Goal: Information Seeking & Learning: Find specific fact

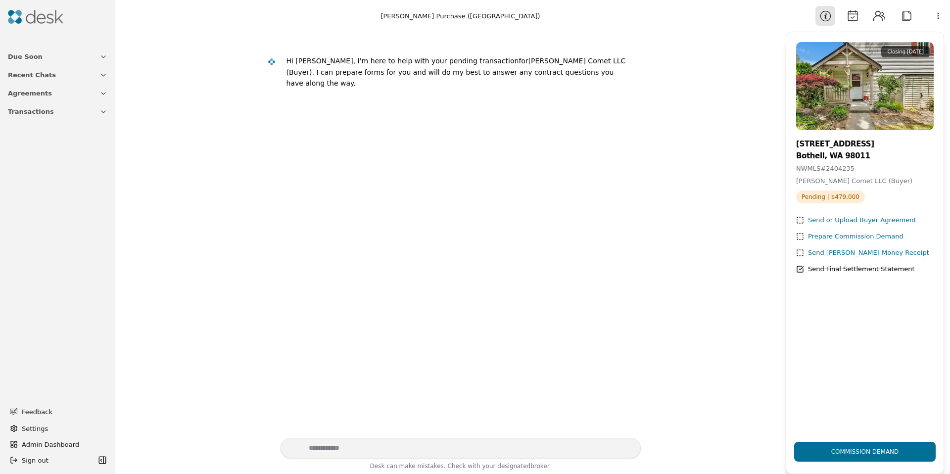
click at [833, 238] on div "Prepare Commission Demand" at bounding box center [855, 237] width 95 height 10
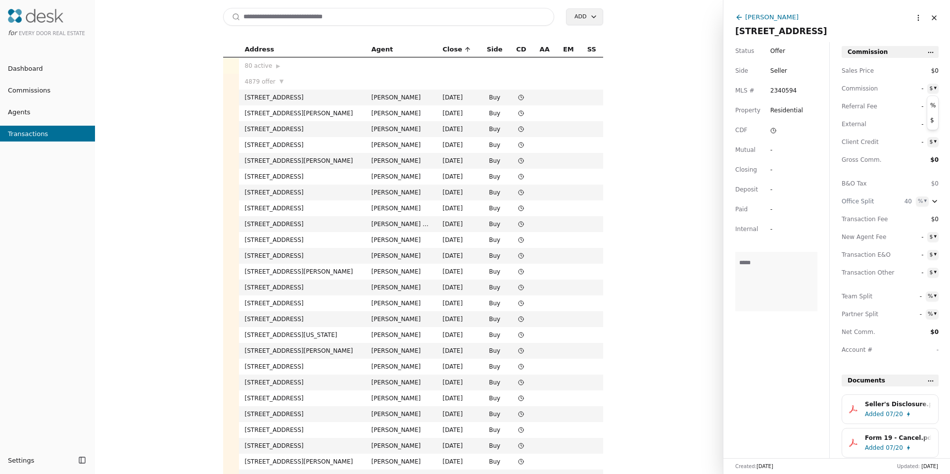
click at [932, 88] on html "for Every Door Real Estate Dashboard Commissions Agents Transactions Settings T…" at bounding box center [475, 237] width 950 height 474
click at [925, 89] on html "for Every Door Real Estate Dashboard Commissions Agents Transactions Settings T…" at bounding box center [475, 237] width 950 height 474
click at [922, 90] on span "-" at bounding box center [914, 89] width 18 height 10
click at [932, 72] on span "$0" at bounding box center [930, 71] width 18 height 10
click at [760, 15] on div "[PERSON_NAME]" at bounding box center [771, 17] width 53 height 10
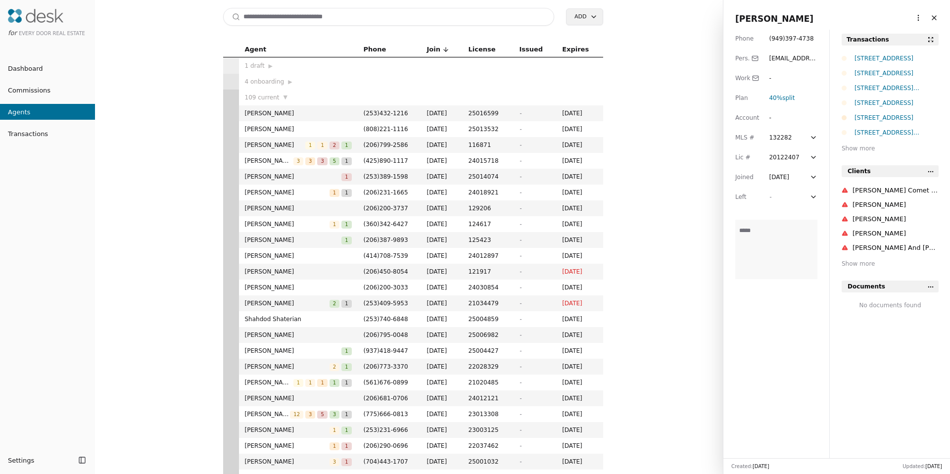
drag, startPoint x: 306, startPoint y: 12, endPoint x: 224, endPoint y: 38, distance: 85.9
click at [304, 14] on input at bounding box center [388, 17] width 331 height 18
click at [22, 73] on span "Dashboard" at bounding box center [21, 68] width 43 height 10
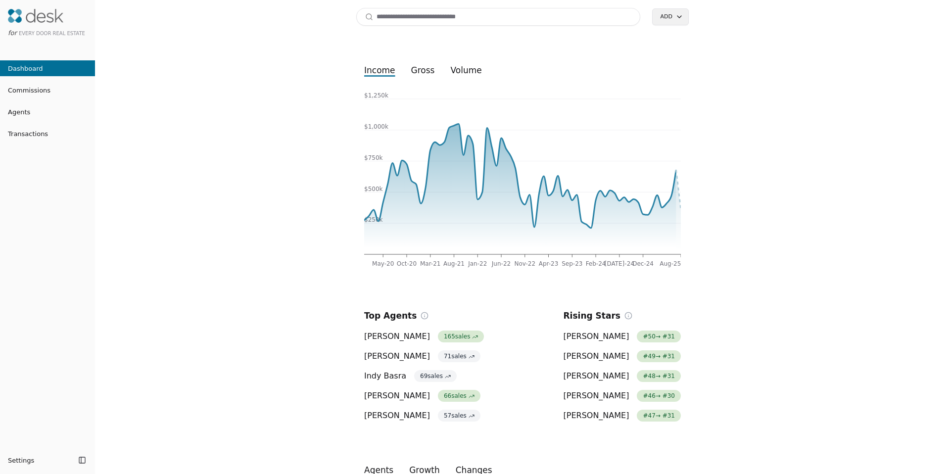
click at [28, 20] on img at bounding box center [35, 16] width 55 height 14
click at [416, 16] on input at bounding box center [498, 17] width 284 height 18
click at [24, 139] on button "Transactions" at bounding box center [47, 134] width 95 height 16
click at [44, 137] on span "Transactions" at bounding box center [24, 134] width 48 height 10
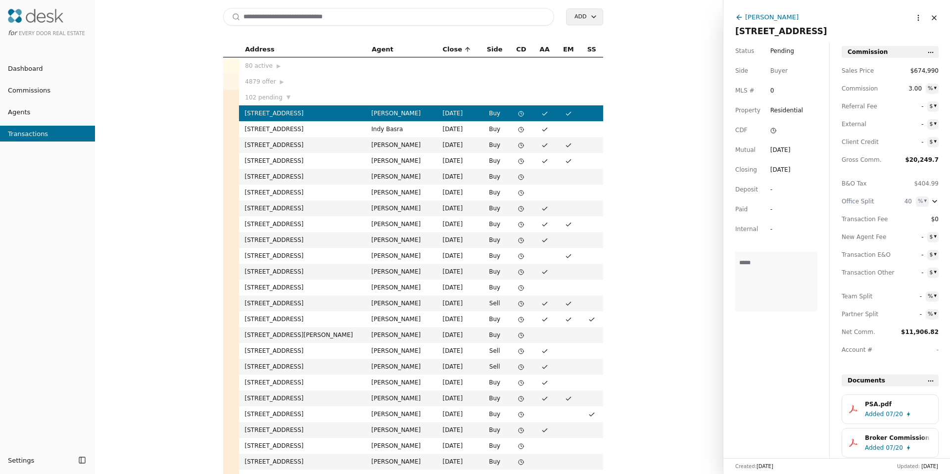
click at [22, 114] on span "Agents" at bounding box center [15, 112] width 30 height 10
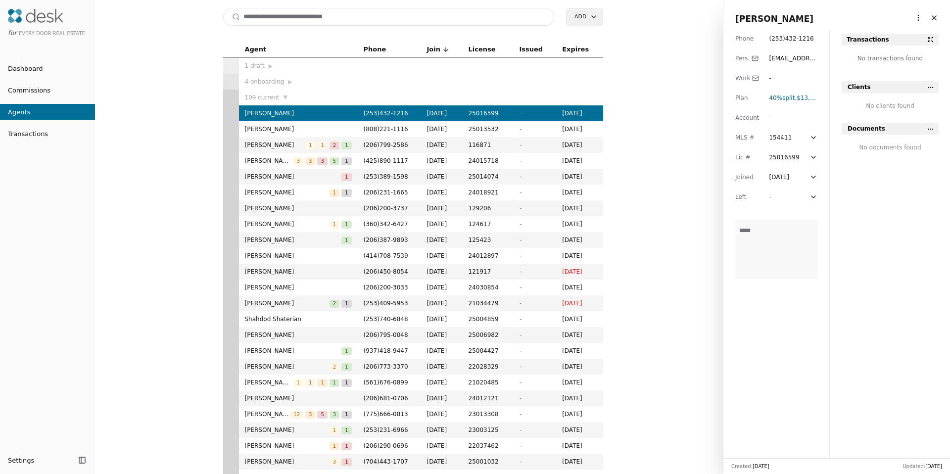
click at [26, 81] on li "Commissions" at bounding box center [47, 90] width 95 height 20
click at [25, 86] on span "Commissions" at bounding box center [25, 90] width 50 height 10
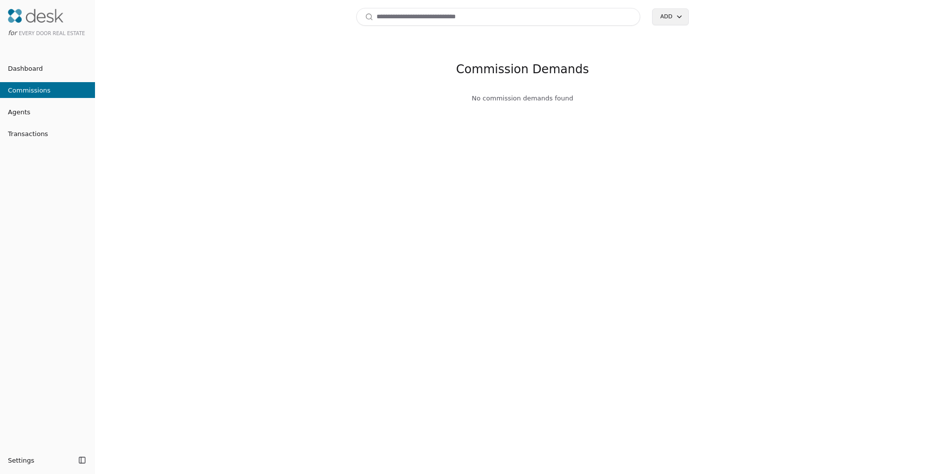
click at [461, 11] on input at bounding box center [498, 17] width 284 height 18
click at [40, 67] on span "Dashboard" at bounding box center [21, 68] width 43 height 10
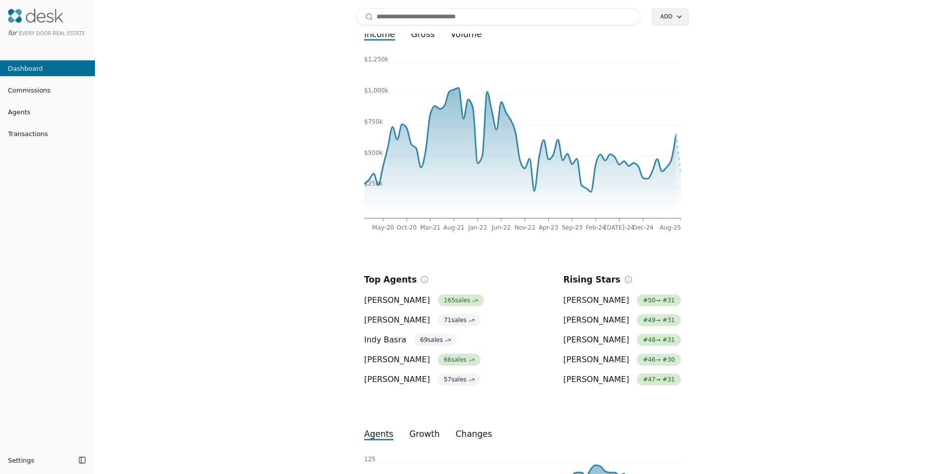
scroll to position [21, 0]
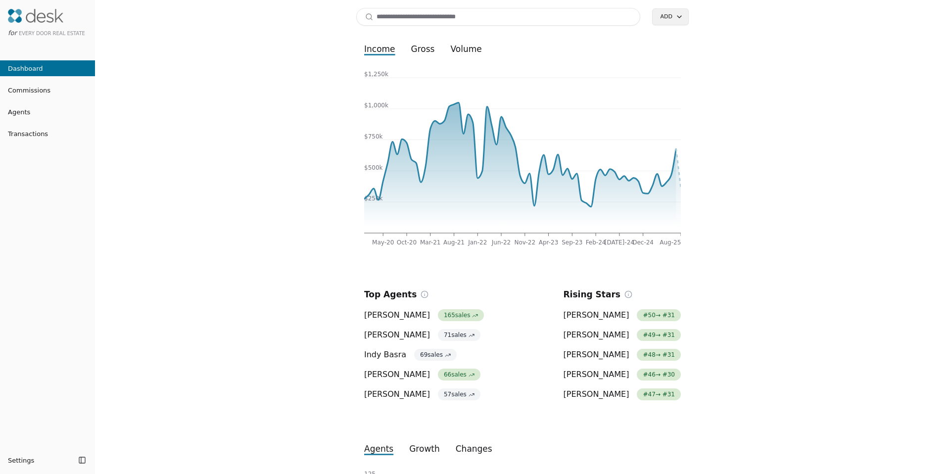
click at [405, 21] on input at bounding box center [498, 17] width 284 height 18
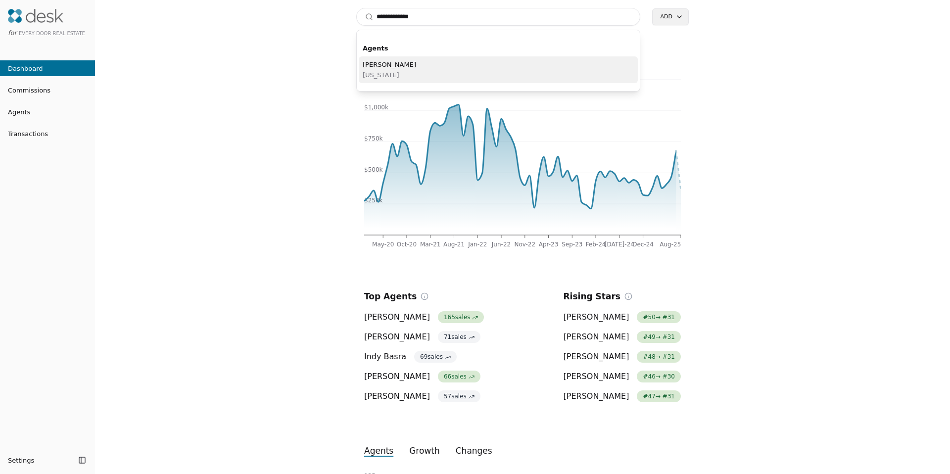
type input "**********"
click at [400, 70] on div "[PERSON_NAME][US_STATE]" at bounding box center [498, 69] width 279 height 27
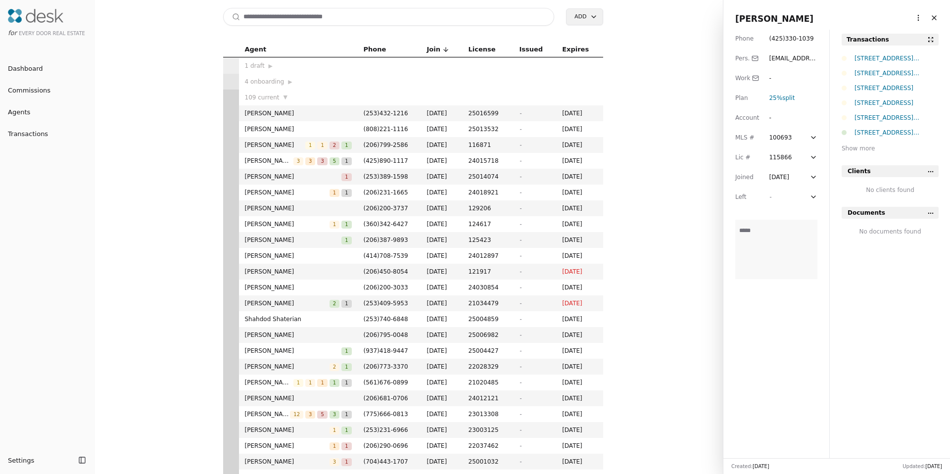
click at [908, 18] on html "for Every Door Real Estate Dashboard Commissions Agents Transactions Settings T…" at bounding box center [475, 237] width 950 height 474
click at [890, 56] on link "Navigate as Agent" at bounding box center [887, 54] width 59 height 10
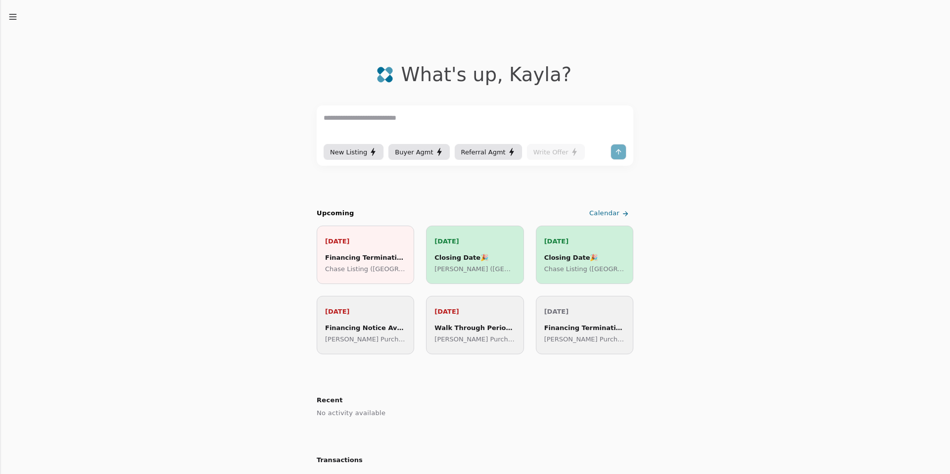
click at [400, 126] on textarea at bounding box center [475, 127] width 303 height 30
type textarea "**********"
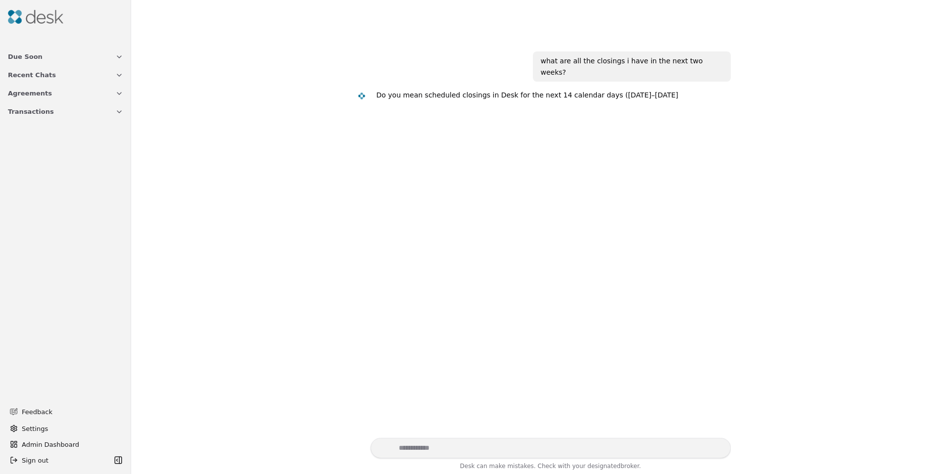
scroll to position [20, 0]
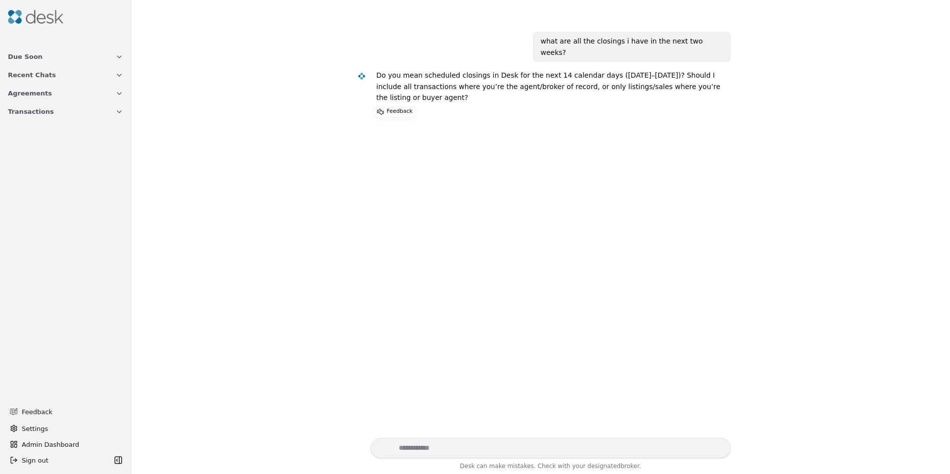
click at [422, 453] on textarea "Write your prompt here" at bounding box center [551, 448] width 360 height 20
type textarea "***"
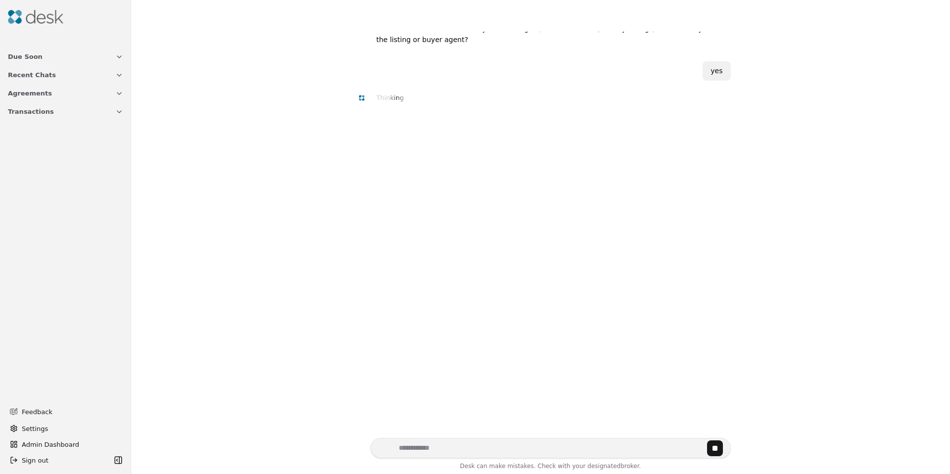
scroll to position [96, 0]
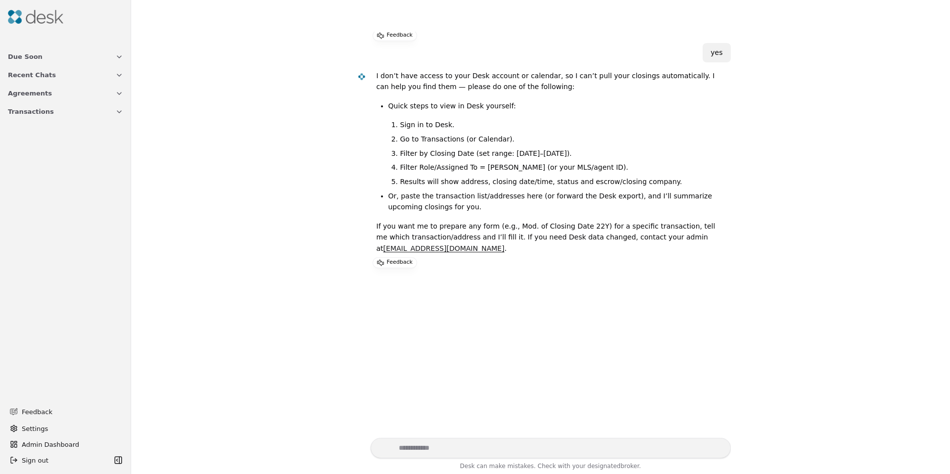
click at [29, 21] on img at bounding box center [35, 17] width 55 height 14
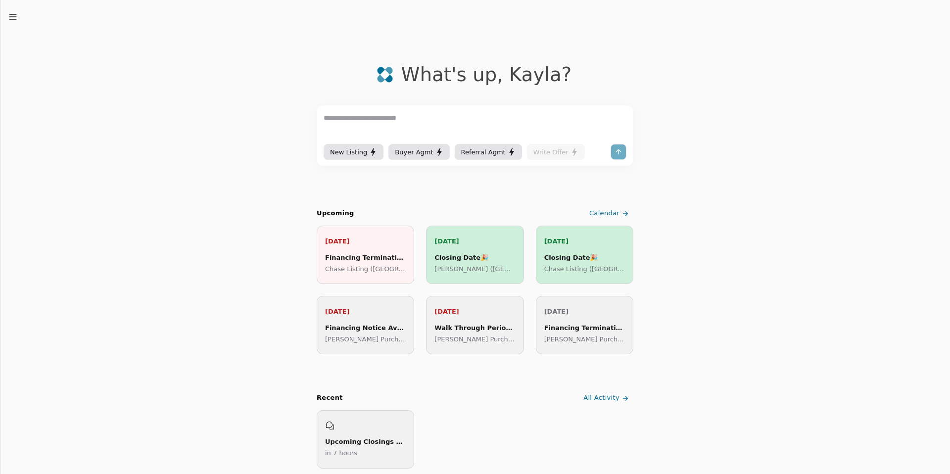
click at [600, 217] on span "Calendar" at bounding box center [604, 213] width 30 height 10
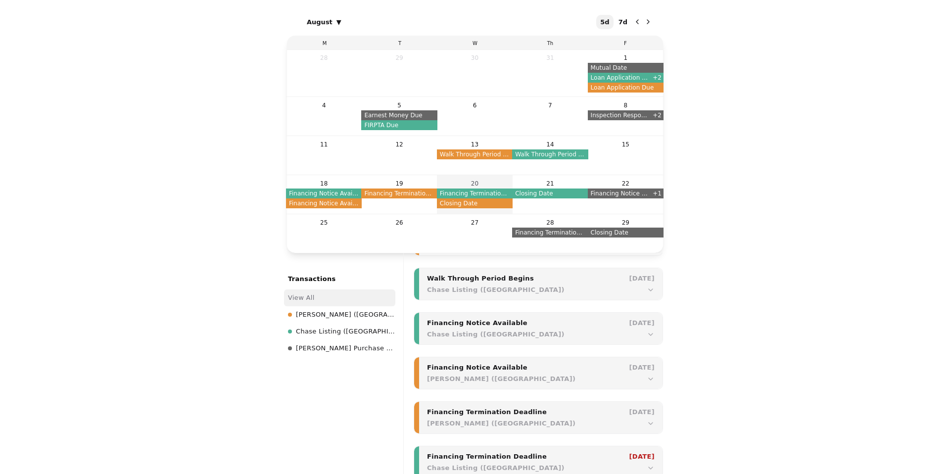
scroll to position [1536, 0]
